Goal: Register for event/course

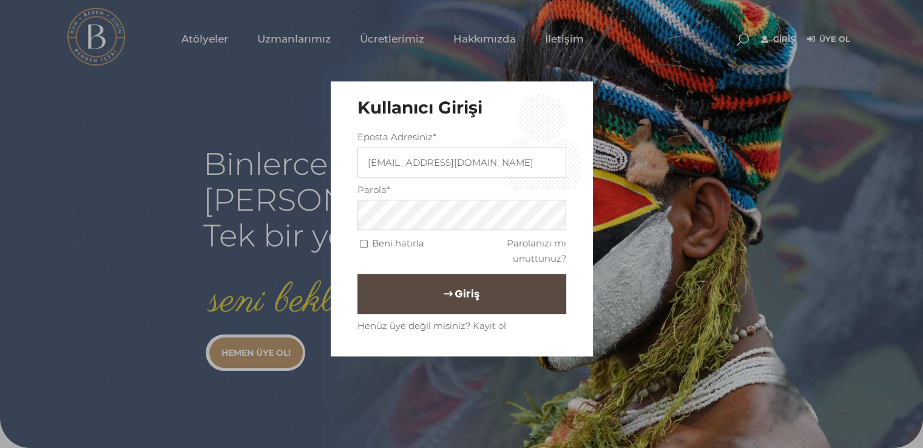
click at [455, 292] on span "Giriş" at bounding box center [467, 294] width 25 height 21
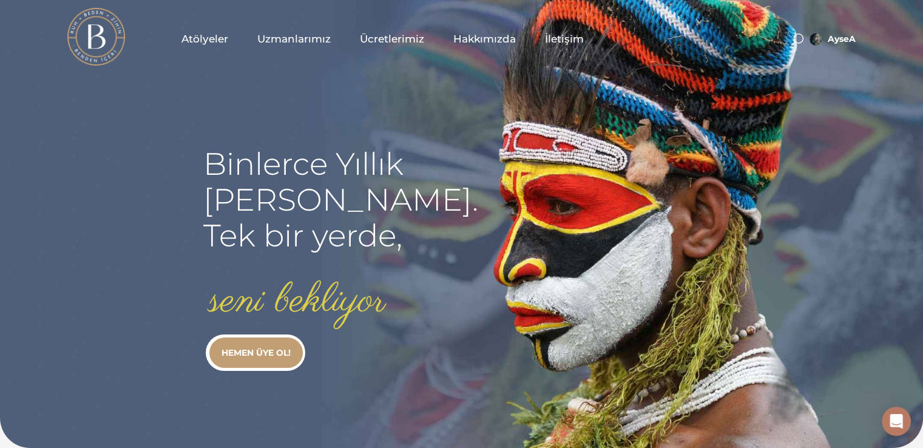
click at [194, 41] on span "Atölyeler" at bounding box center [205, 39] width 47 height 14
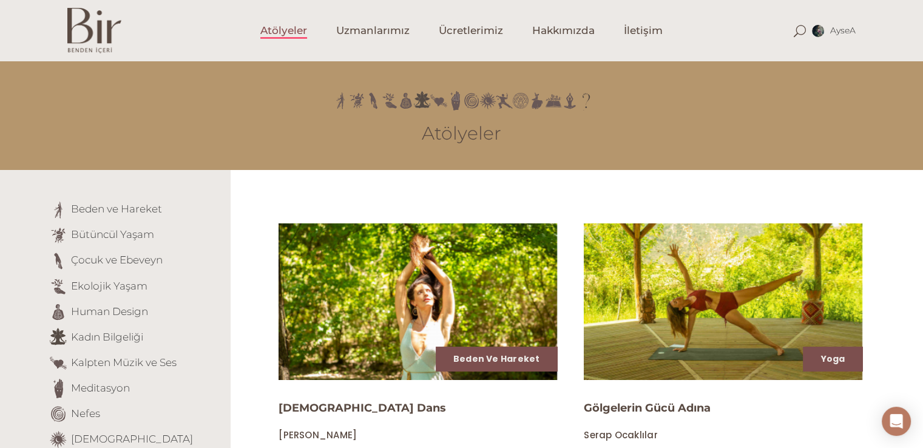
scroll to position [391, 0]
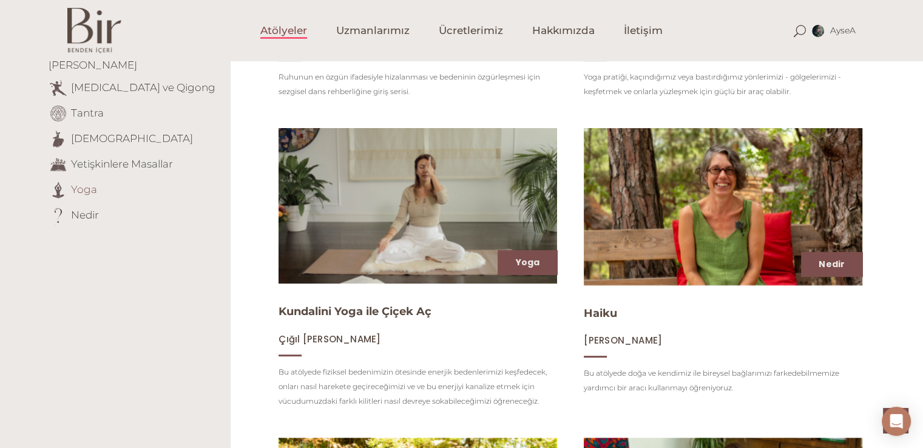
click at [86, 183] on link "Yoga" at bounding box center [84, 189] width 26 height 12
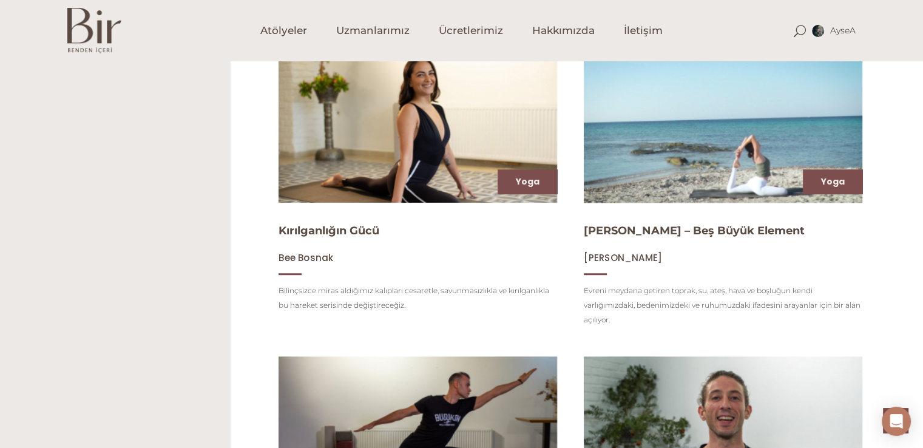
scroll to position [1174, 0]
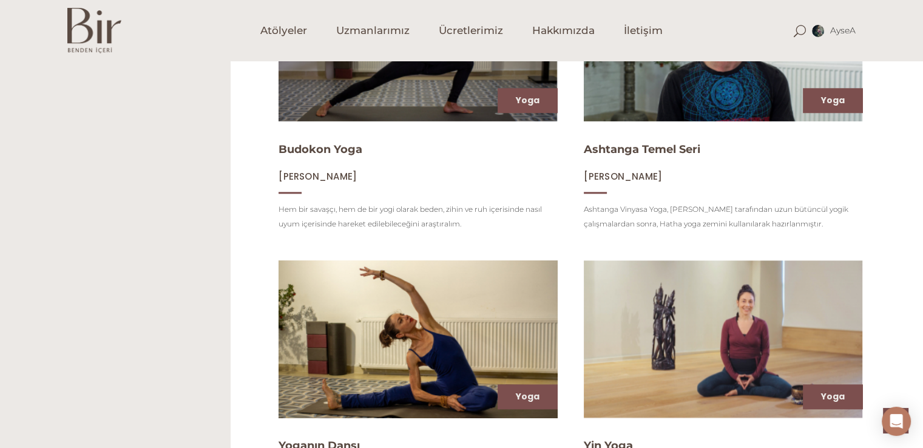
click at [523, 362] on img at bounding box center [417, 339] width 287 height 162
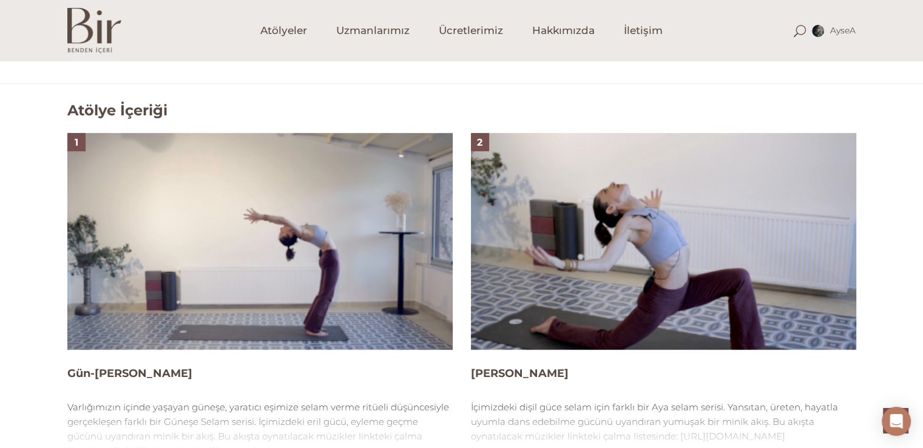
scroll to position [743, 0]
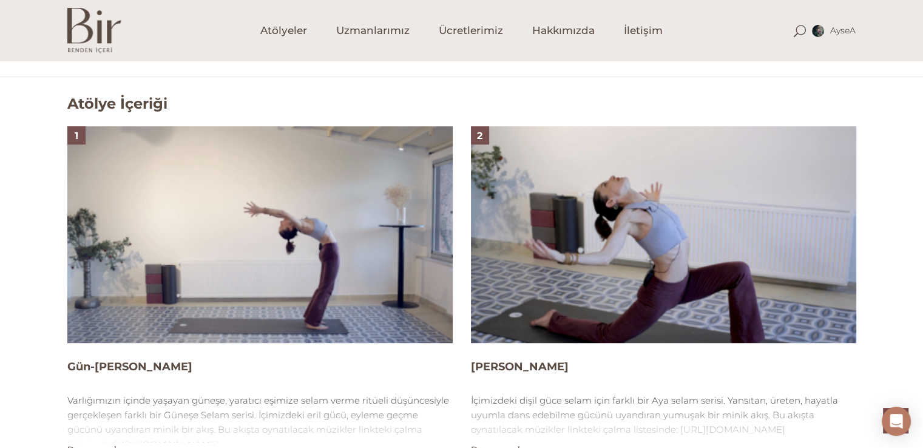
click at [678, 259] on img at bounding box center [664, 234] width 386 height 217
